Goal: Task Accomplishment & Management: Manage account settings

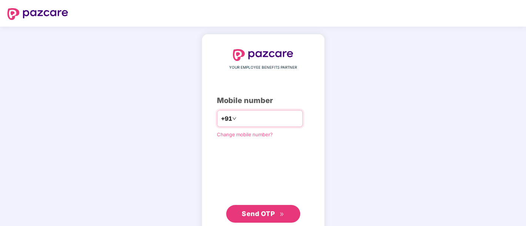
type input "**********"
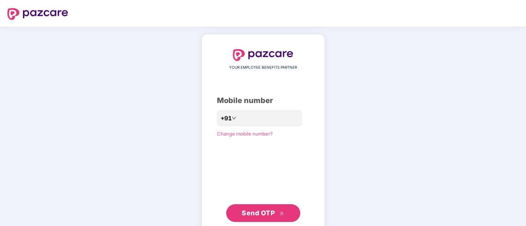
click at [289, 138] on div "**********" at bounding box center [263, 135] width 93 height 173
click at [256, 215] on span "Send OTP" at bounding box center [258, 213] width 33 height 8
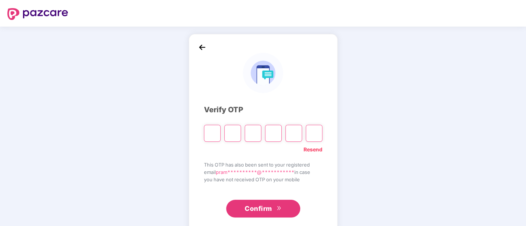
type input "*"
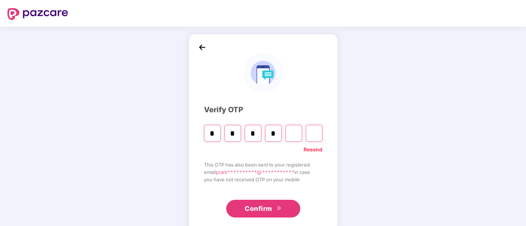
type input "*"
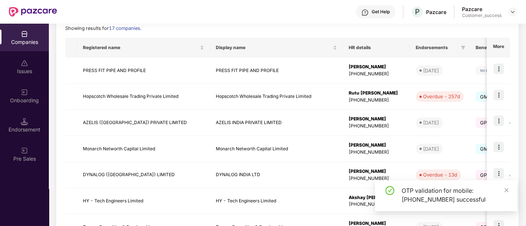
scroll to position [141, 0]
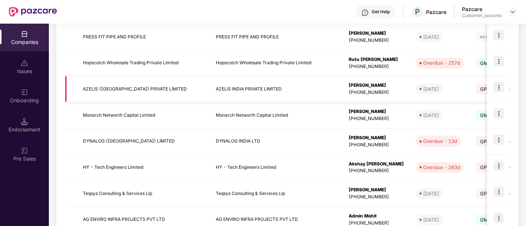
click at [497, 91] on img at bounding box center [498, 87] width 10 height 10
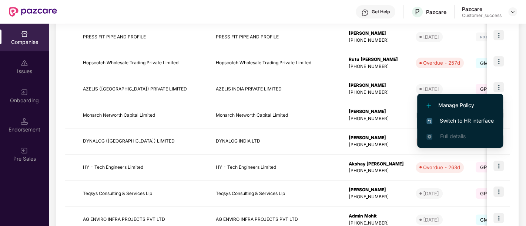
click at [461, 122] on span "Switch to HR interface" at bounding box center [459, 121] width 67 height 8
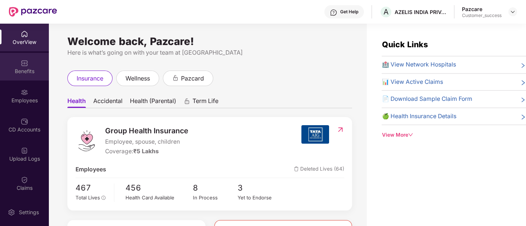
click at [28, 73] on div "Benefits" at bounding box center [24, 71] width 49 height 7
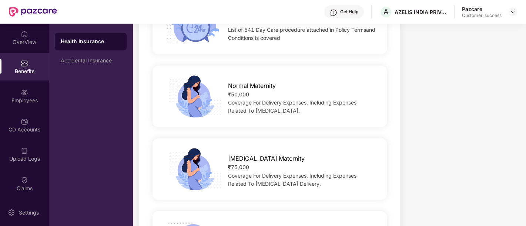
scroll to position [862, 0]
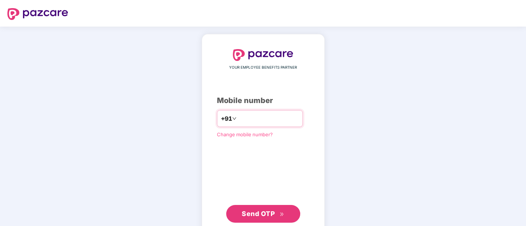
click at [299, 123] on input "number" at bounding box center [268, 119] width 61 height 12
type input "**********"
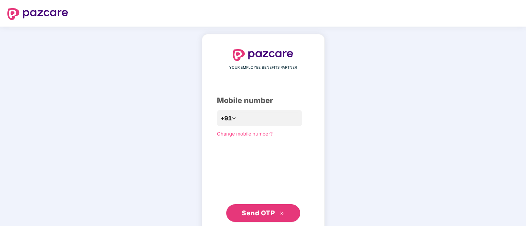
click at [258, 215] on span "Send OTP" at bounding box center [258, 213] width 33 height 8
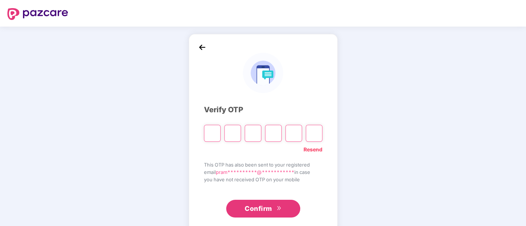
type input "*"
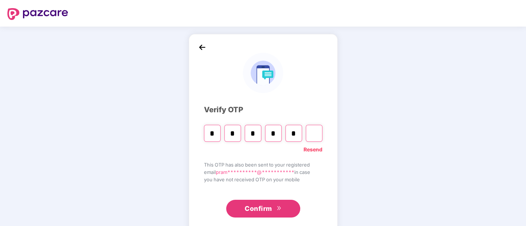
type input "*"
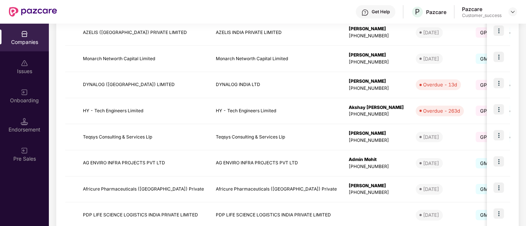
scroll to position [239, 0]
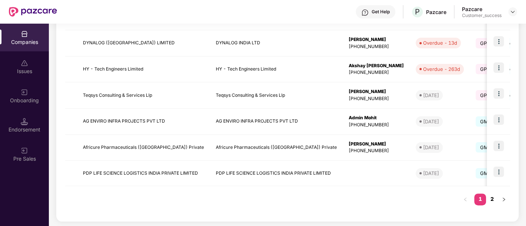
click at [490, 195] on link "2" at bounding box center [492, 199] width 12 height 11
